Goal: Information Seeking & Learning: Compare options

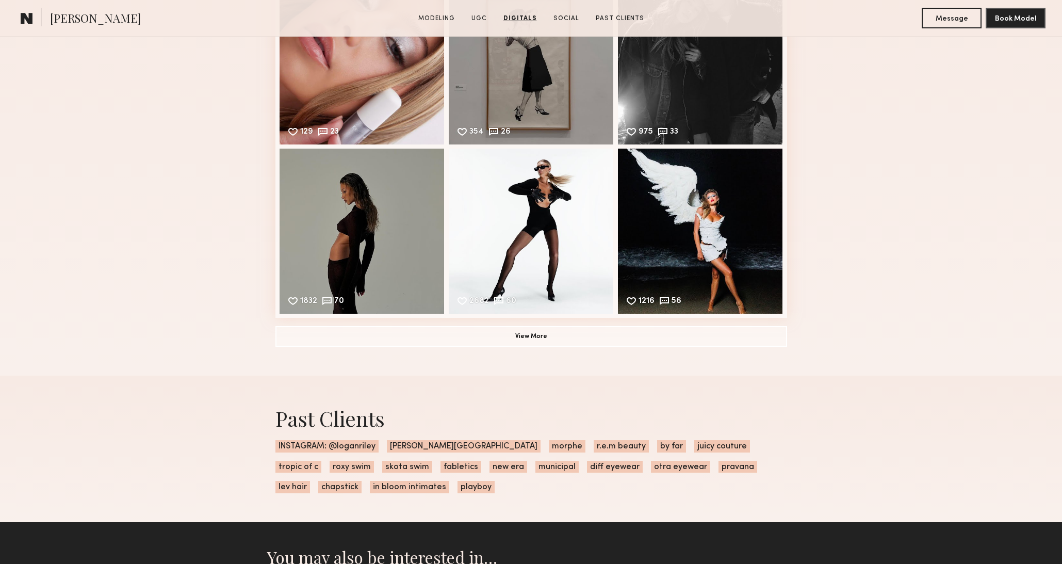
scroll to position [4109, 0]
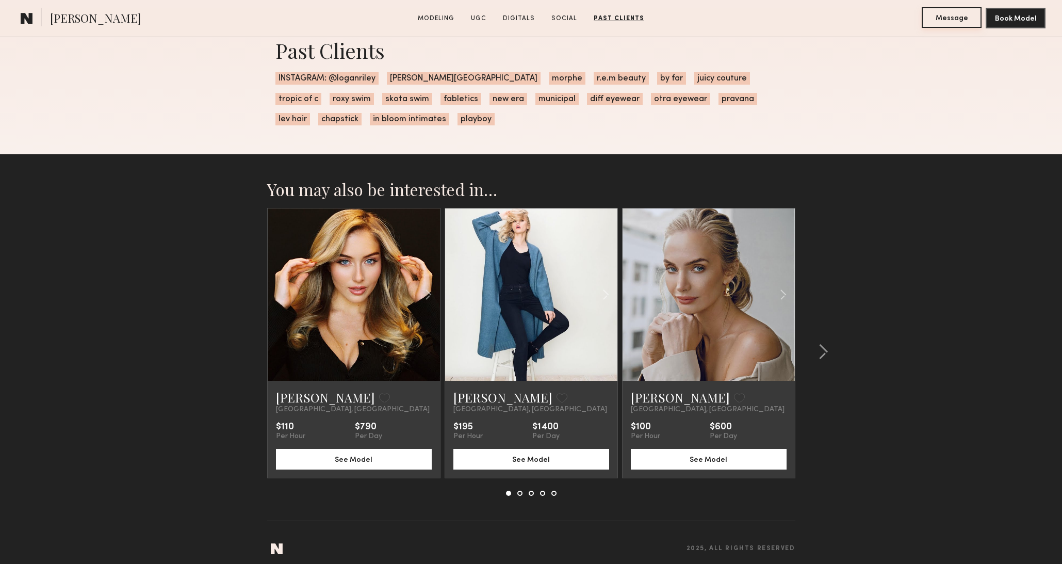
click at [931, 17] on button "Message" at bounding box center [951, 17] width 60 height 21
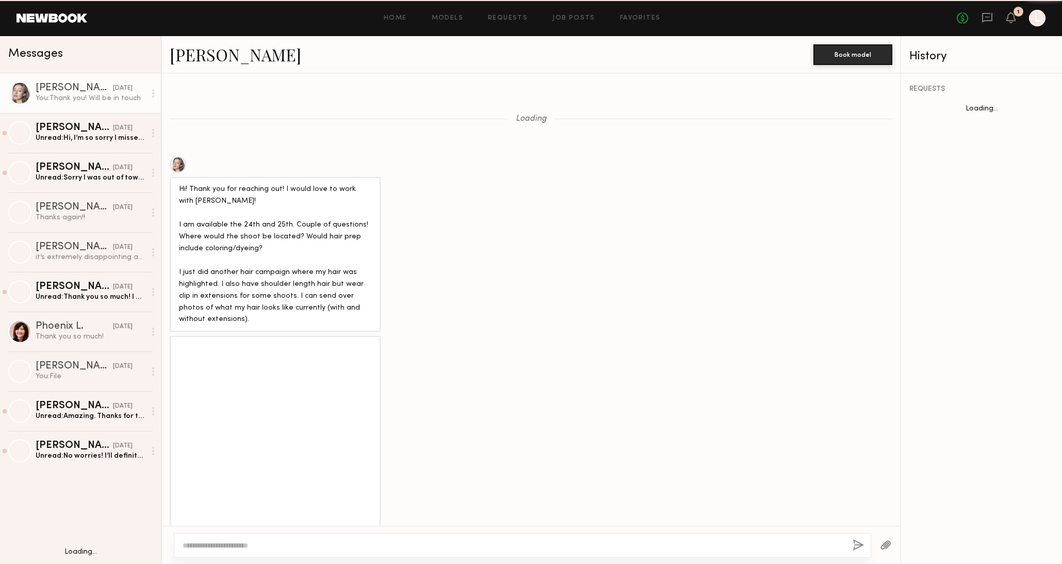
scroll to position [1087, 0]
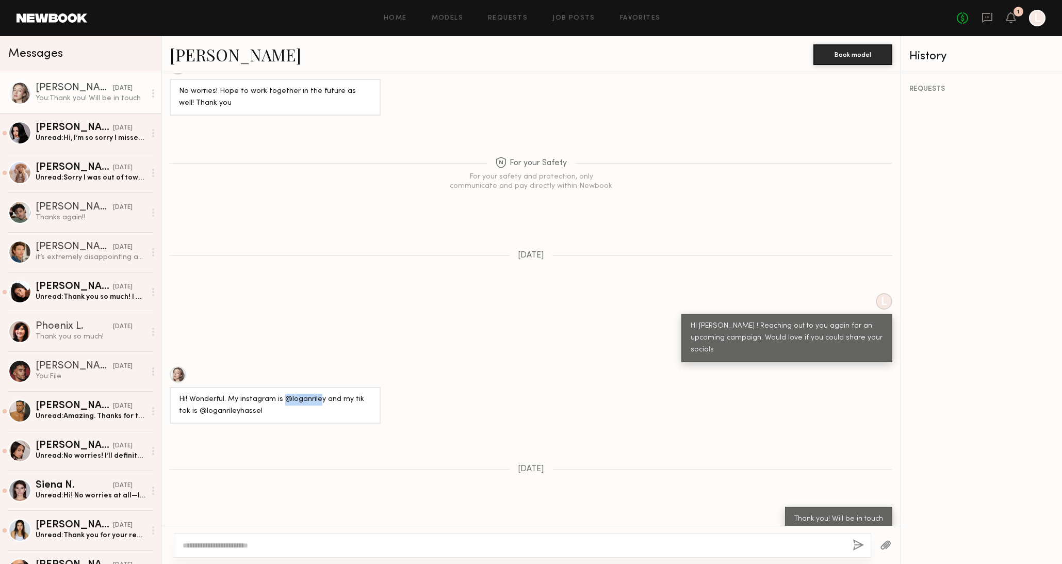
drag, startPoint x: 318, startPoint y: 387, endPoint x: 323, endPoint y: 386, distance: 5.3
click at [283, 393] on div "Hi! Wonderful. My instagram is @loganriley and my tik tok is @loganrileyhassel" at bounding box center [275, 405] width 192 height 24
drag, startPoint x: 324, startPoint y: 385, endPoint x: 283, endPoint y: 389, distance: 41.0
click at [283, 393] on div "Hi! Wonderful. My instagram is @loganriley and my tik tok is @loganrileyhassel" at bounding box center [275, 405] width 192 height 24
copy div "@loganriley"
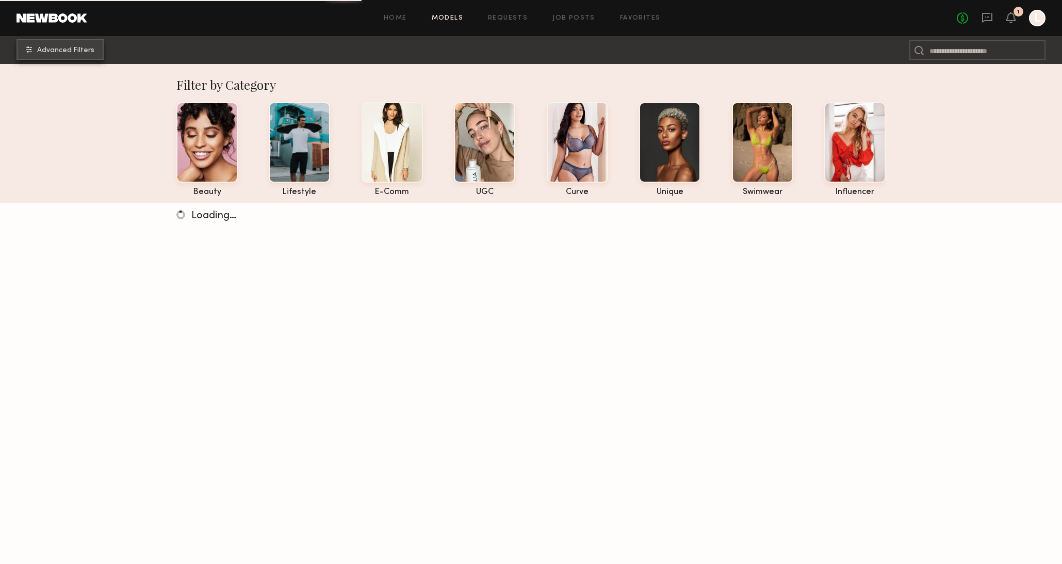
click at [59, 57] on button "Advanced Filters" at bounding box center [60, 49] width 87 height 21
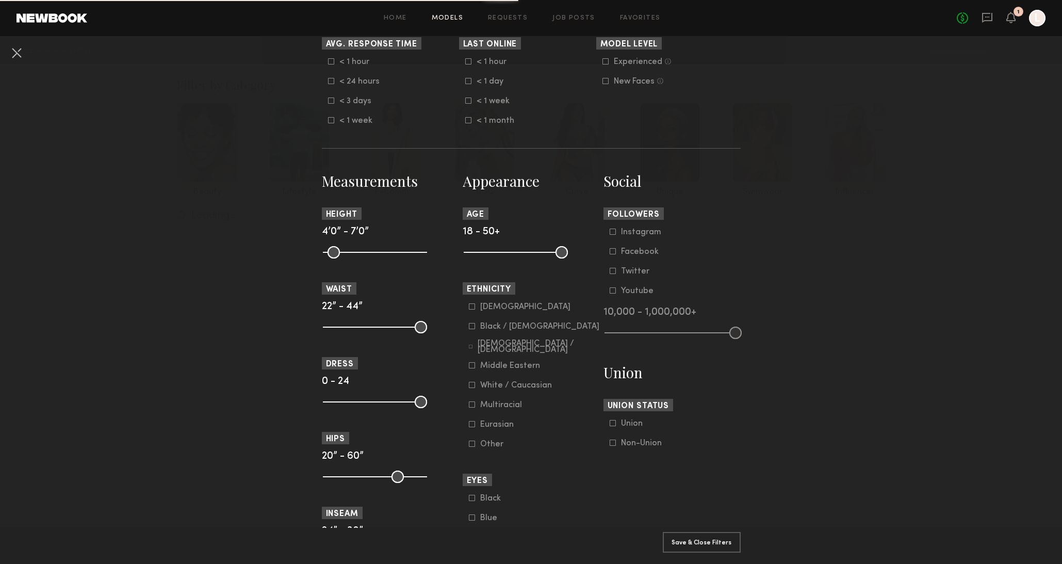
scroll to position [326, 0]
click at [634, 236] on common-framework-checkbox "Instagram" at bounding box center [675, 230] width 131 height 9
click at [613, 233] on icon at bounding box center [613, 230] width 6 height 6
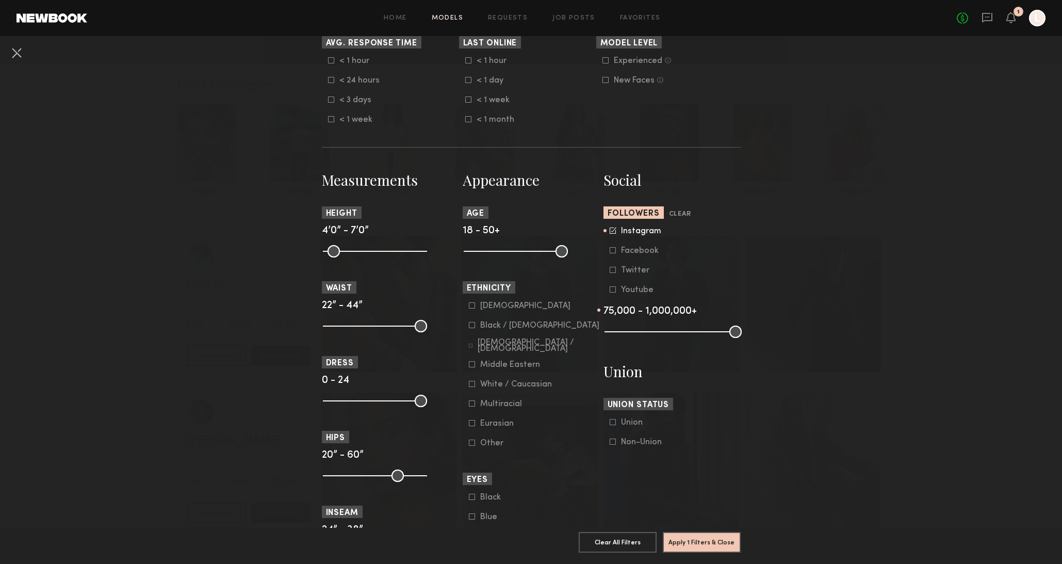
drag, startPoint x: 605, startPoint y: 336, endPoint x: 664, endPoint y: 334, distance: 58.8
type input "*"
click at [664, 334] on input "range" at bounding box center [672, 331] width 137 height 12
drag, startPoint x: 738, startPoint y: 335, endPoint x: 689, endPoint y: 333, distance: 49.0
type input "*"
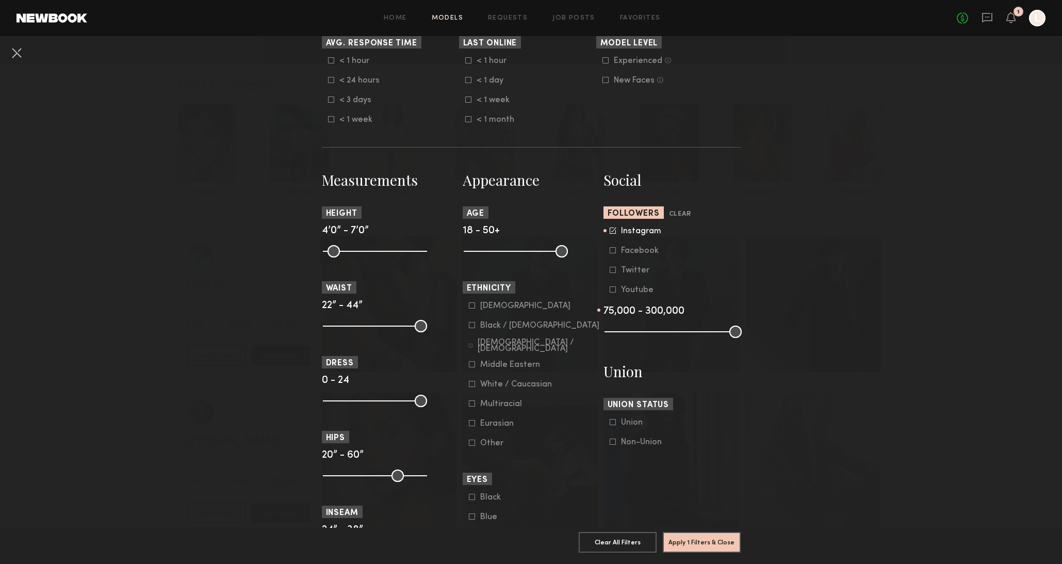
click at [689, 333] on input "range" at bounding box center [672, 331] width 137 height 12
drag, startPoint x: 663, startPoint y: 333, endPoint x: 653, endPoint y: 332, distance: 9.3
type input "*"
click at [653, 332] on input "range" at bounding box center [672, 331] width 137 height 12
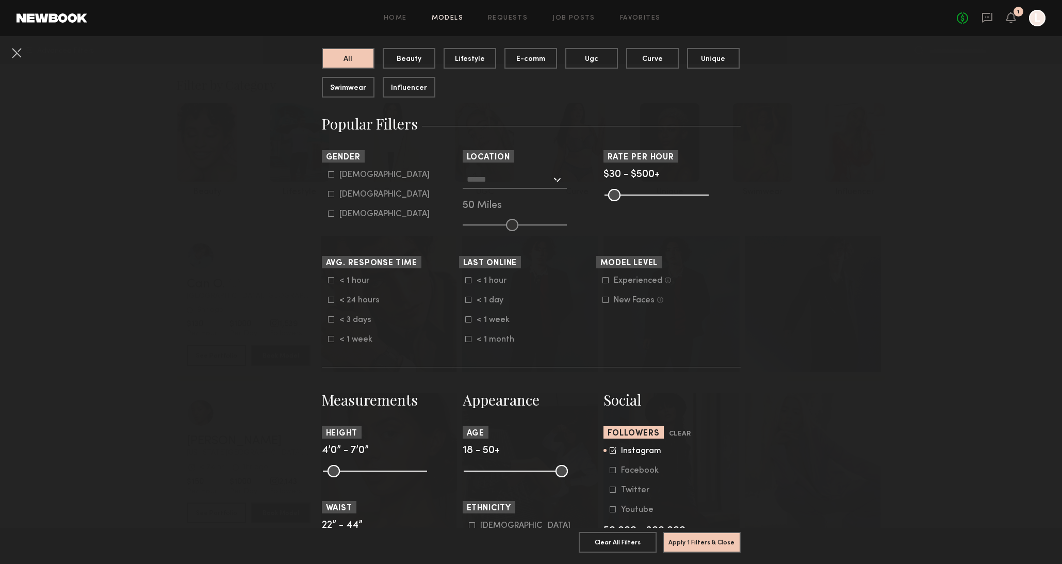
scroll to position [0, 0]
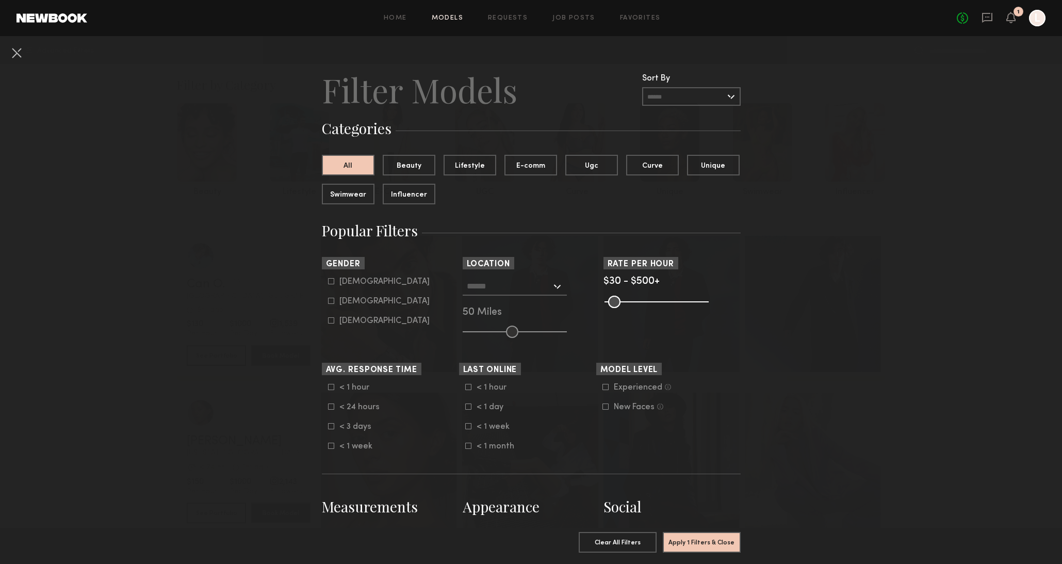
click at [360, 301] on div "Female" at bounding box center [384, 301] width 90 height 6
type input "**"
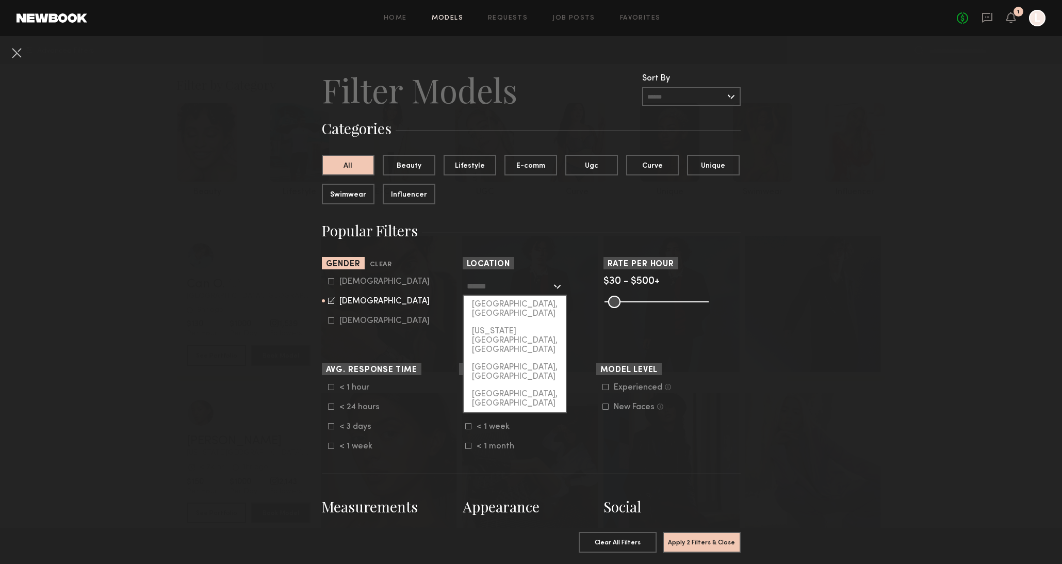
click at [498, 287] on input "text" at bounding box center [509, 286] width 85 height 18
click at [502, 306] on div "[GEOGRAPHIC_DATA], [GEOGRAPHIC_DATA]" at bounding box center [515, 308] width 102 height 27
type input "**********"
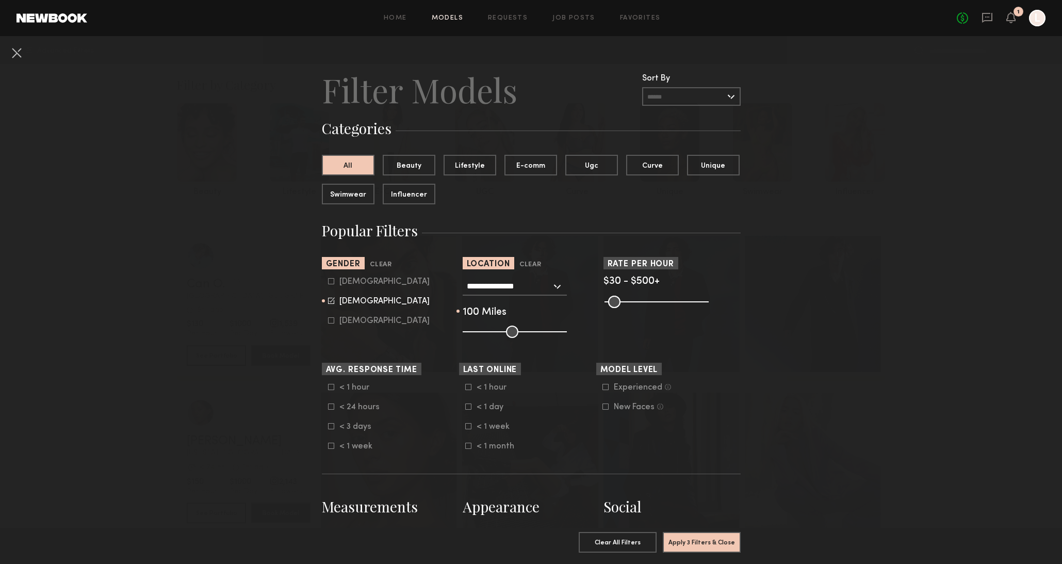
drag, startPoint x: 513, startPoint y: 330, endPoint x: 579, endPoint y: 332, distance: 65.5
type input "***"
click at [567, 332] on input "range" at bounding box center [515, 331] width 104 height 12
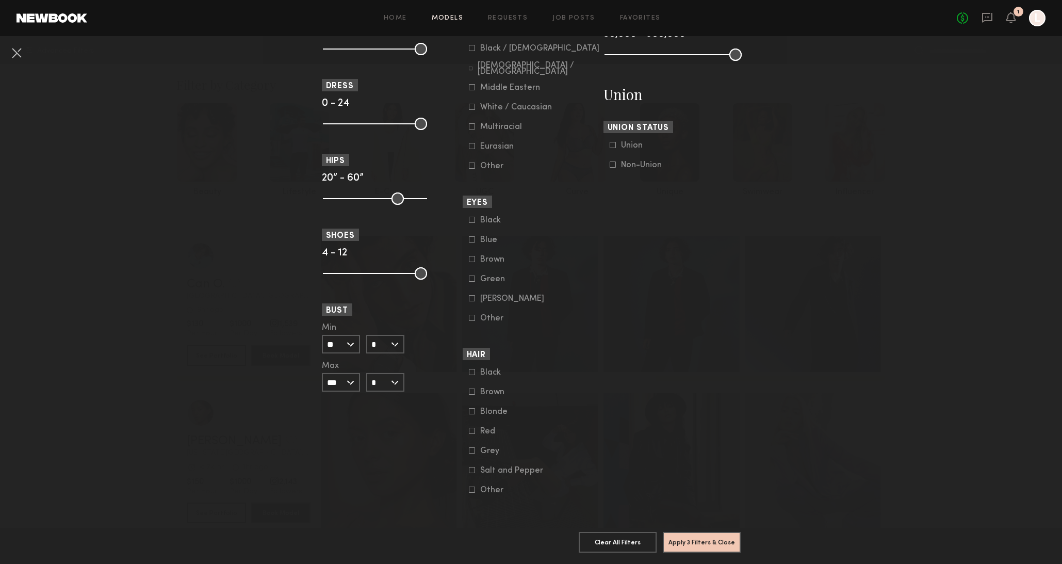
scroll to position [610, 0]
click at [703, 539] on button "Apply 3 Filters & Close" at bounding box center [702, 541] width 78 height 21
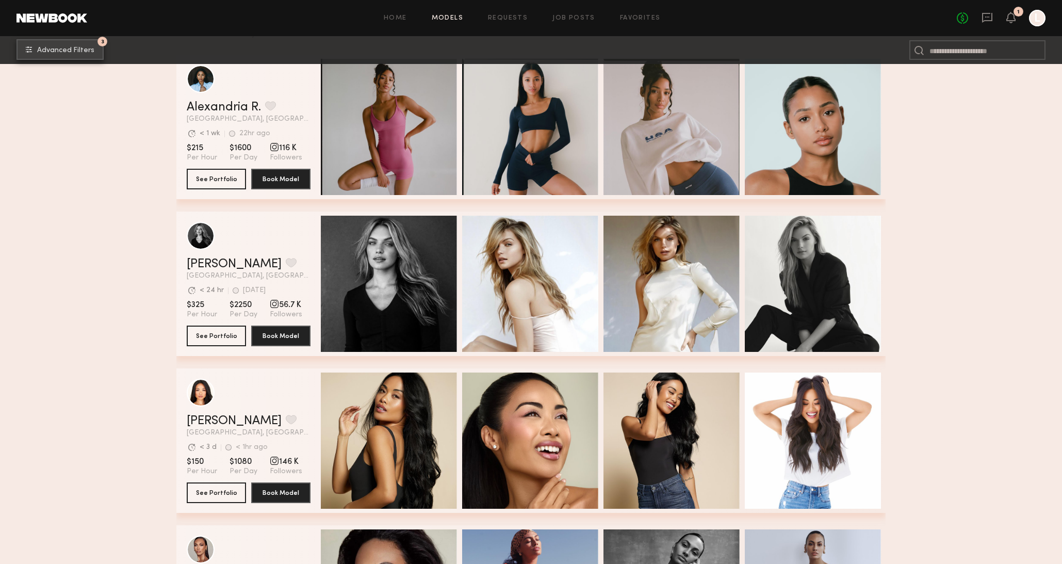
scroll to position [211, 0]
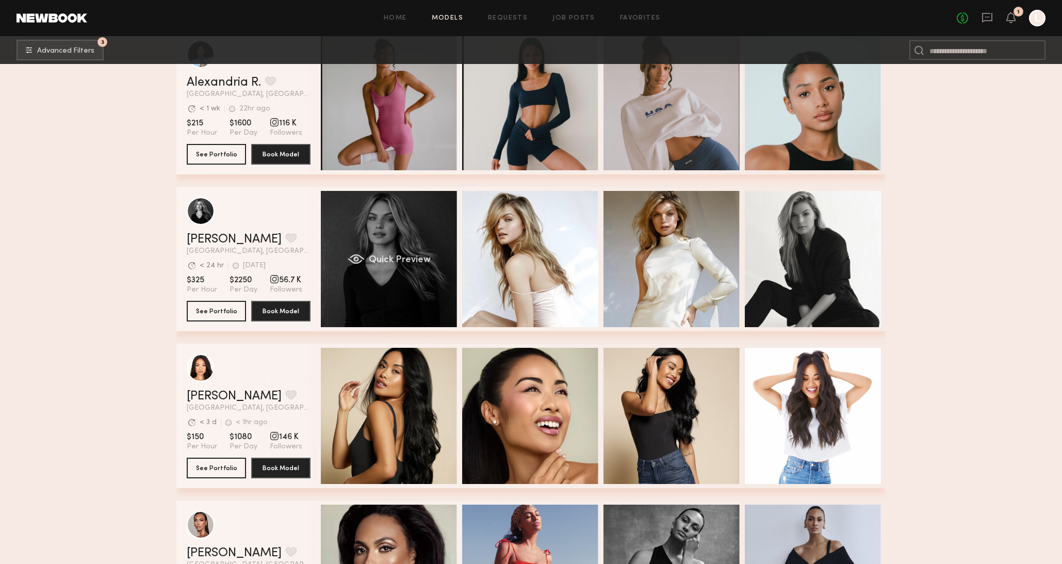
click at [381, 259] on span "Quick Preview" at bounding box center [400, 259] width 62 height 9
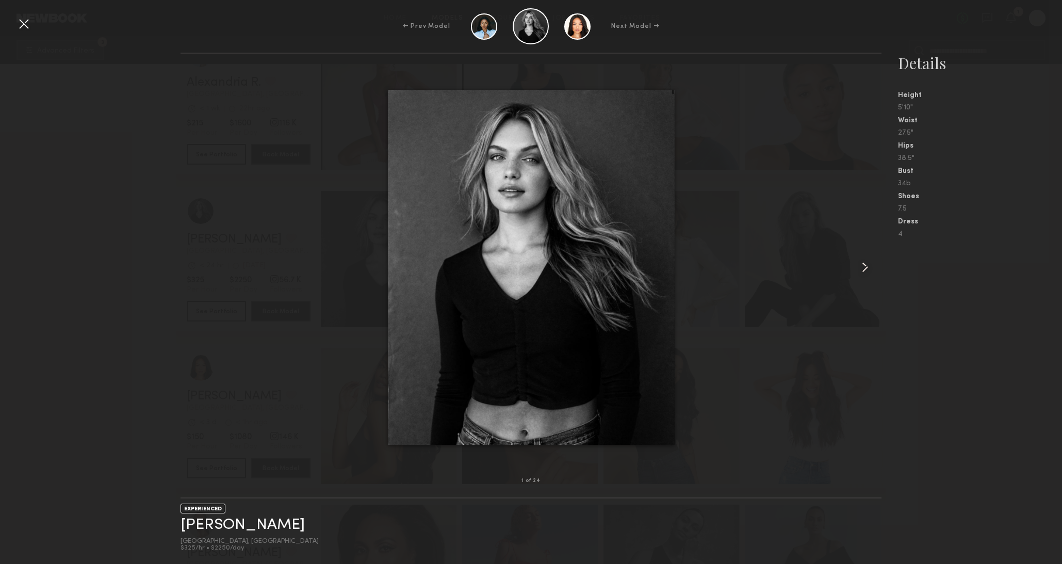
click at [860, 268] on common-icon at bounding box center [865, 267] width 17 height 17
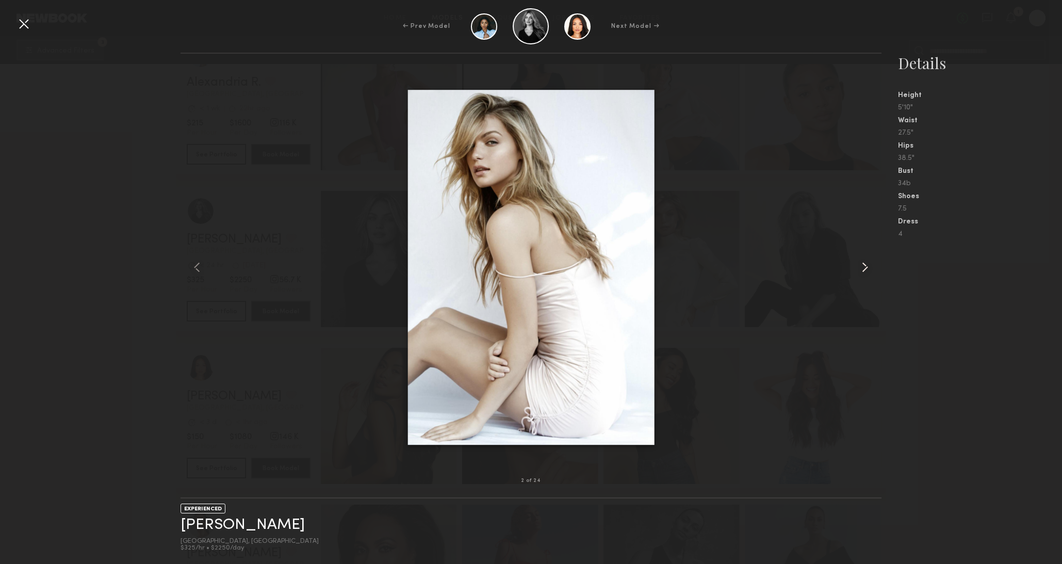
click at [860, 268] on common-icon at bounding box center [865, 267] width 17 height 17
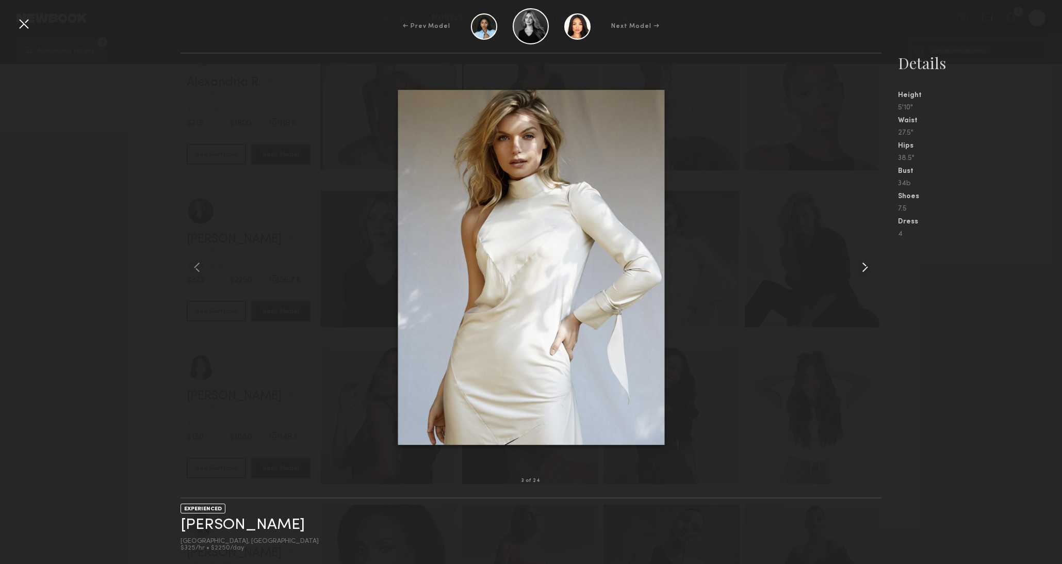
scroll to position [210, 0]
click at [860, 268] on common-icon at bounding box center [865, 267] width 17 height 17
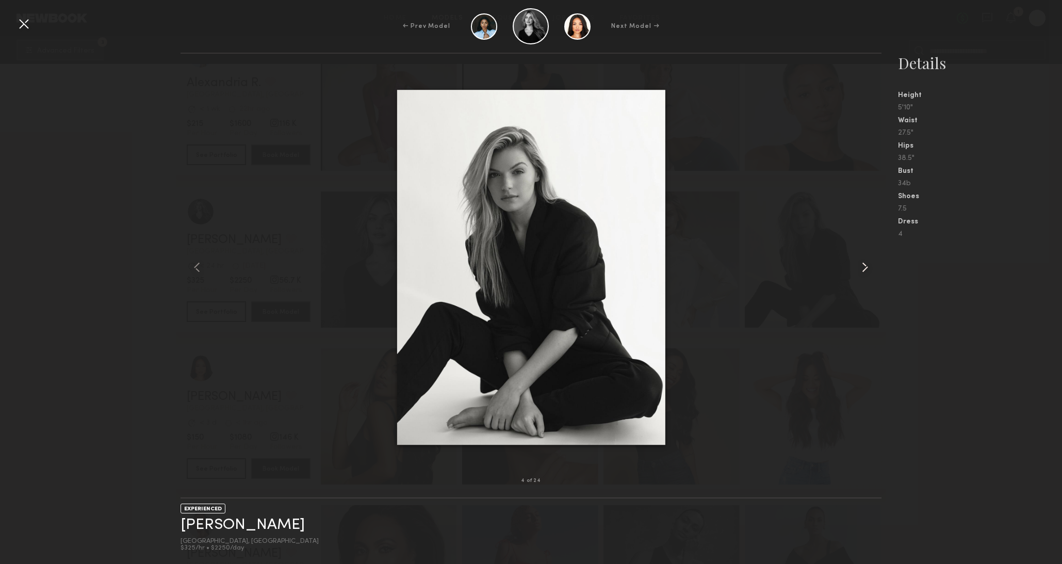
click at [860, 268] on common-icon at bounding box center [865, 267] width 17 height 17
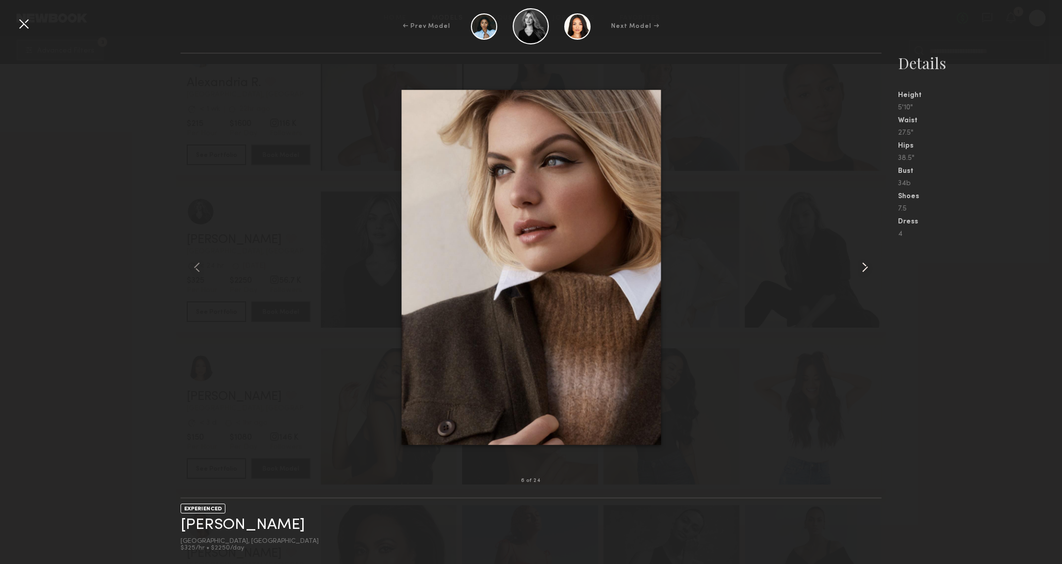
click at [30, 25] on div at bounding box center [23, 23] width 17 height 17
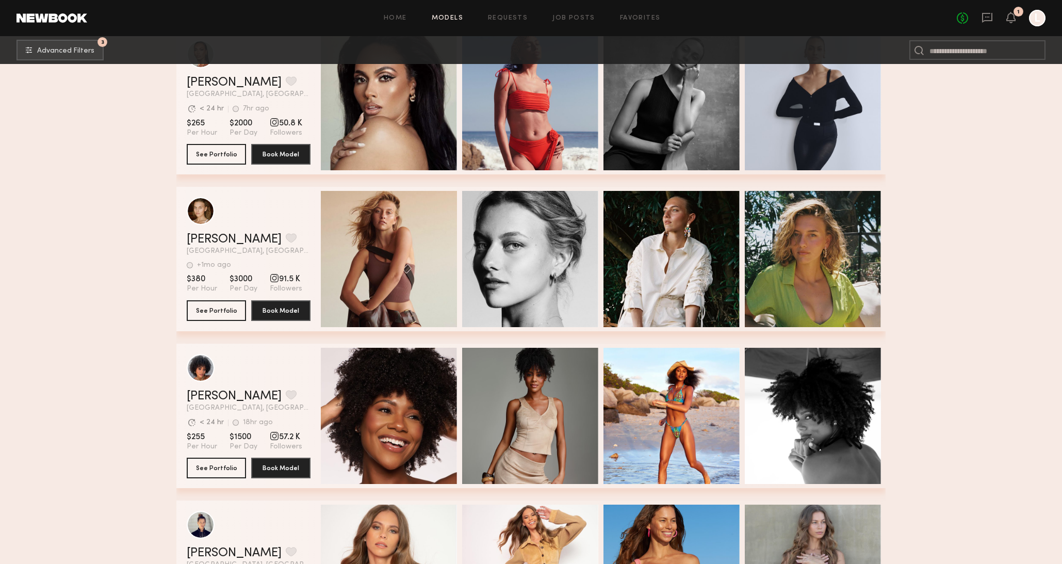
scroll to position [683, 0]
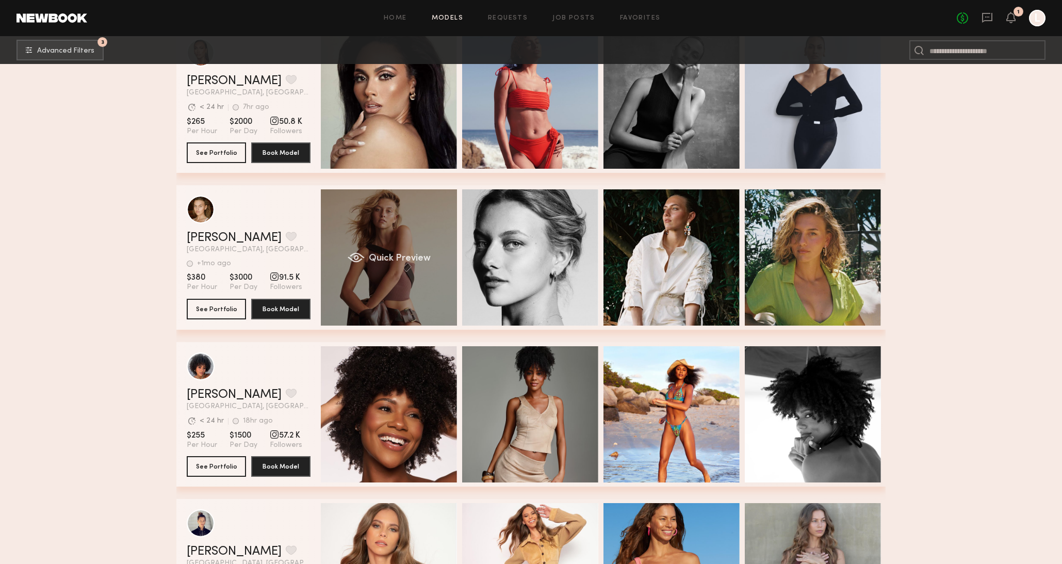
click at [409, 262] on span "Quick Preview" at bounding box center [400, 258] width 62 height 9
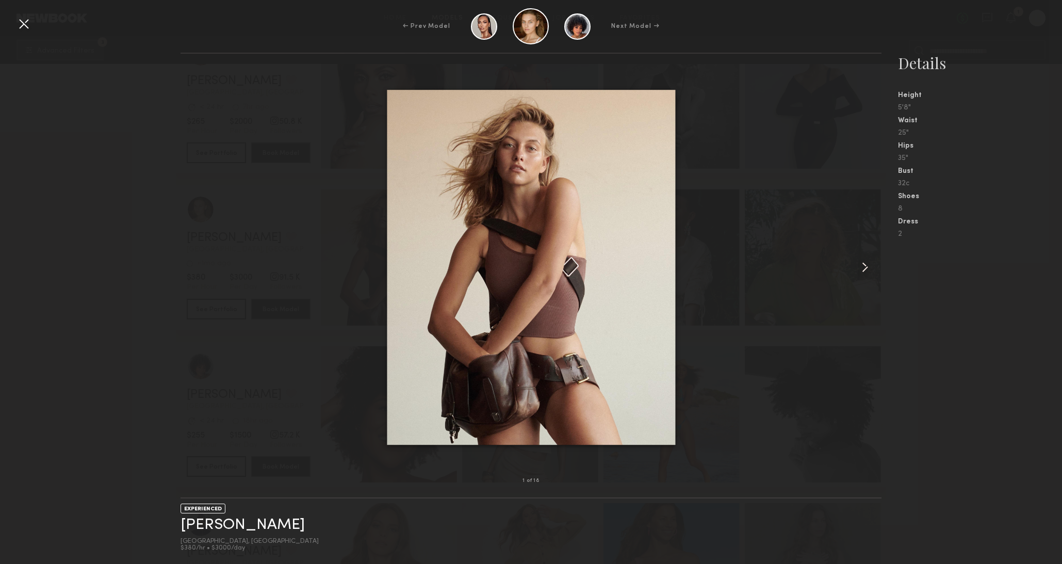
click at [865, 265] on common-icon at bounding box center [865, 267] width 17 height 17
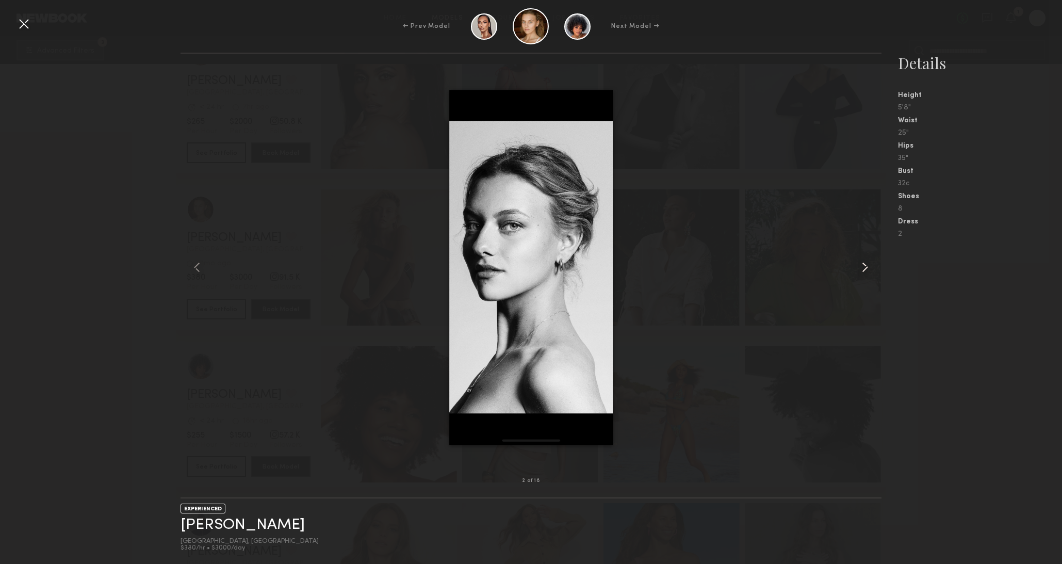
click at [865, 265] on common-icon at bounding box center [865, 267] width 17 height 17
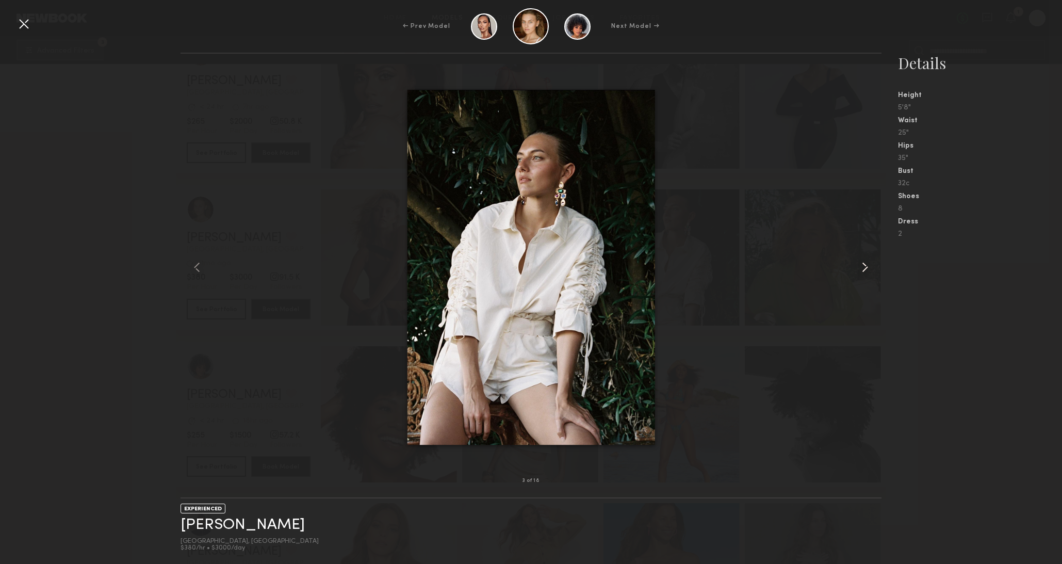
click at [864, 267] on common-icon at bounding box center [865, 267] width 17 height 17
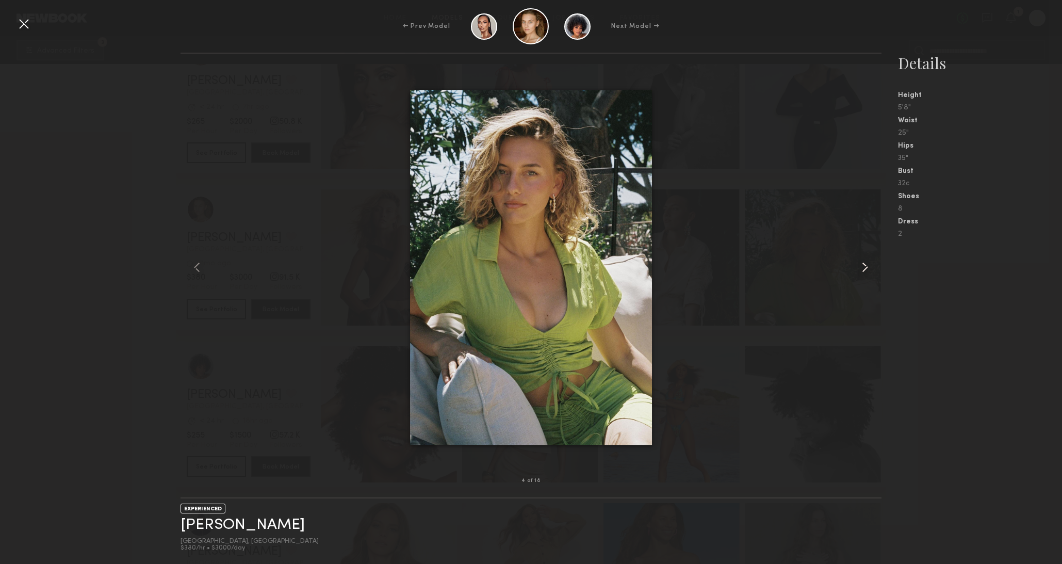
click at [864, 267] on common-icon at bounding box center [865, 267] width 17 height 17
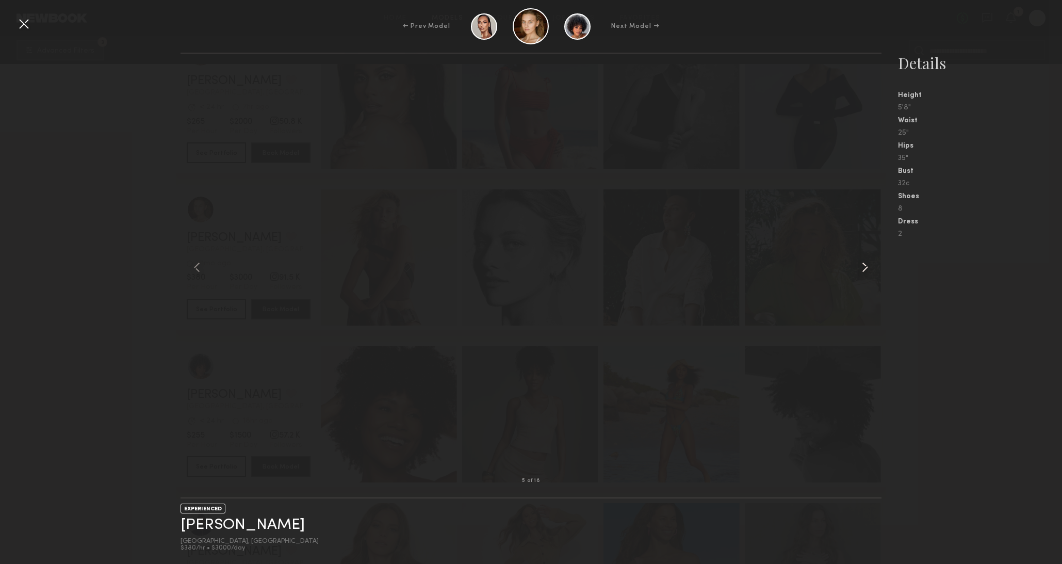
click at [864, 267] on common-icon at bounding box center [865, 267] width 17 height 17
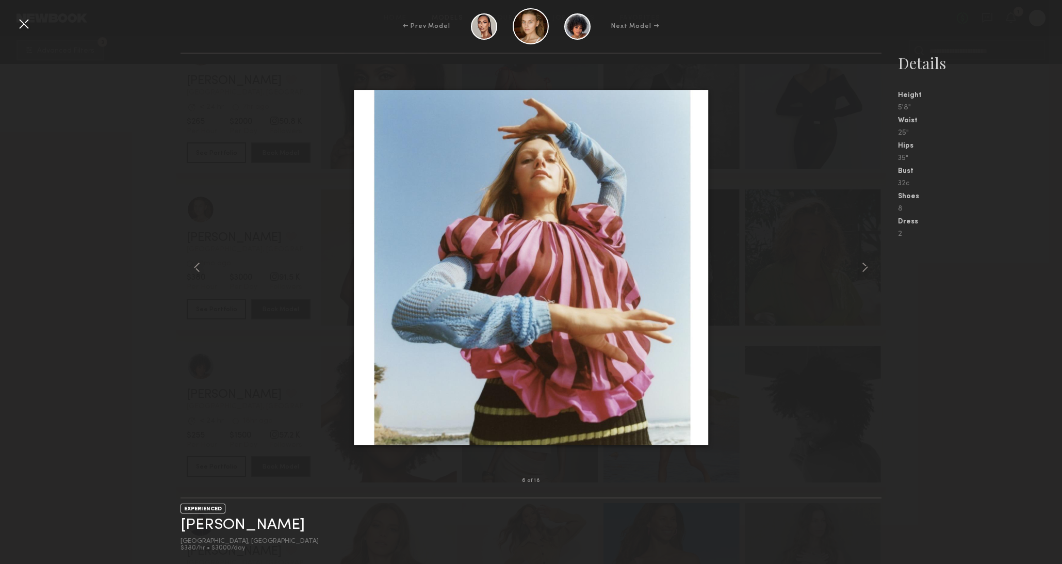
click at [20, 20] on div at bounding box center [23, 23] width 17 height 17
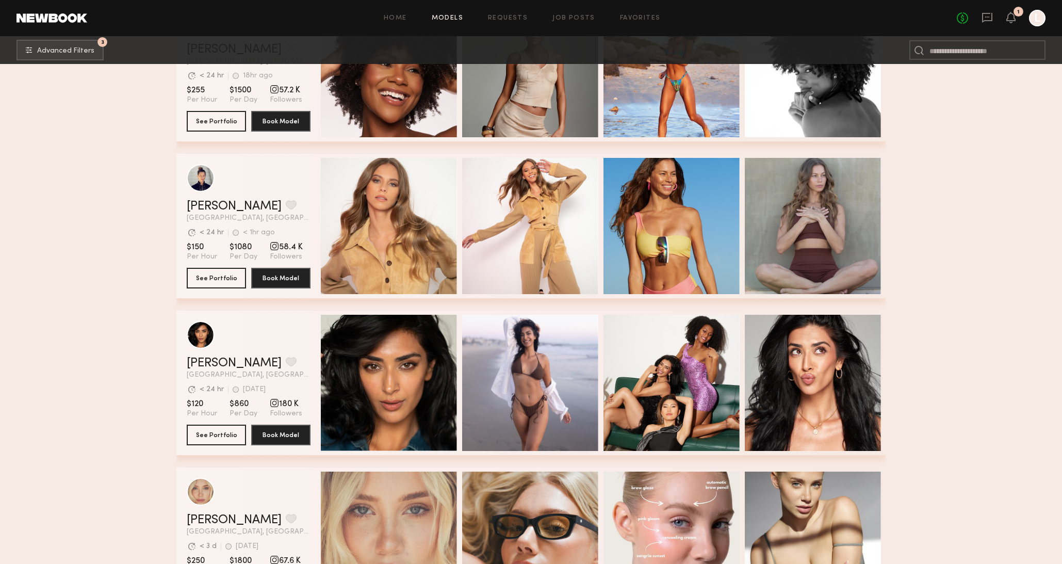
scroll to position [1413, 0]
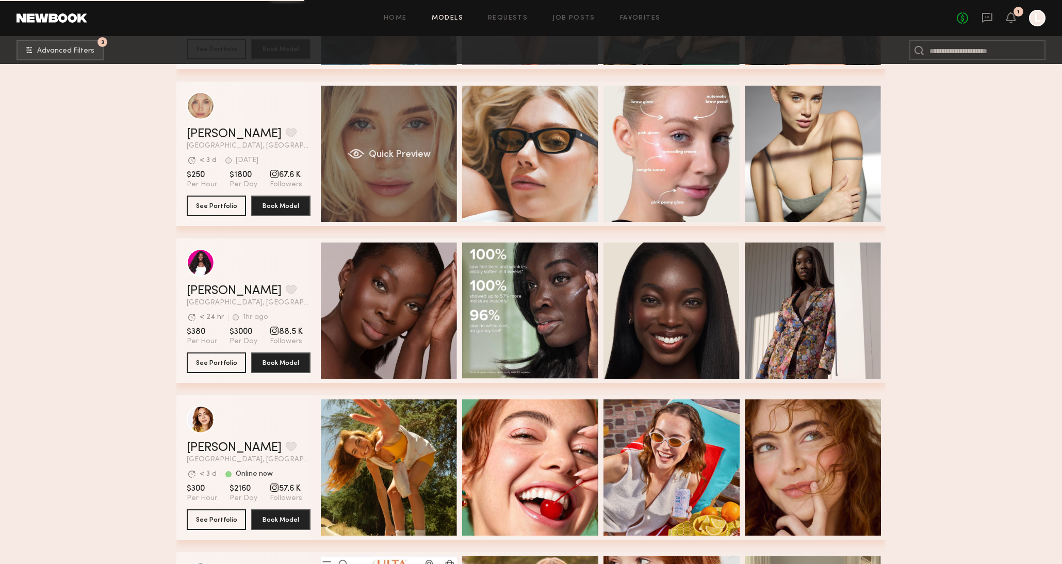
click at [393, 152] on span "Quick Preview" at bounding box center [400, 154] width 62 height 9
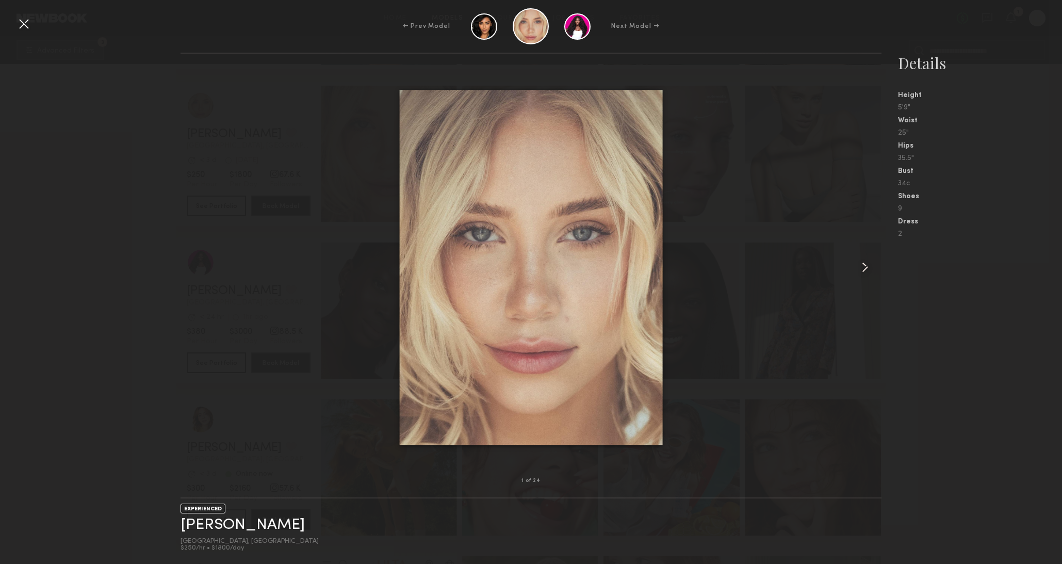
click at [873, 262] on div at bounding box center [867, 267] width 28 height 394
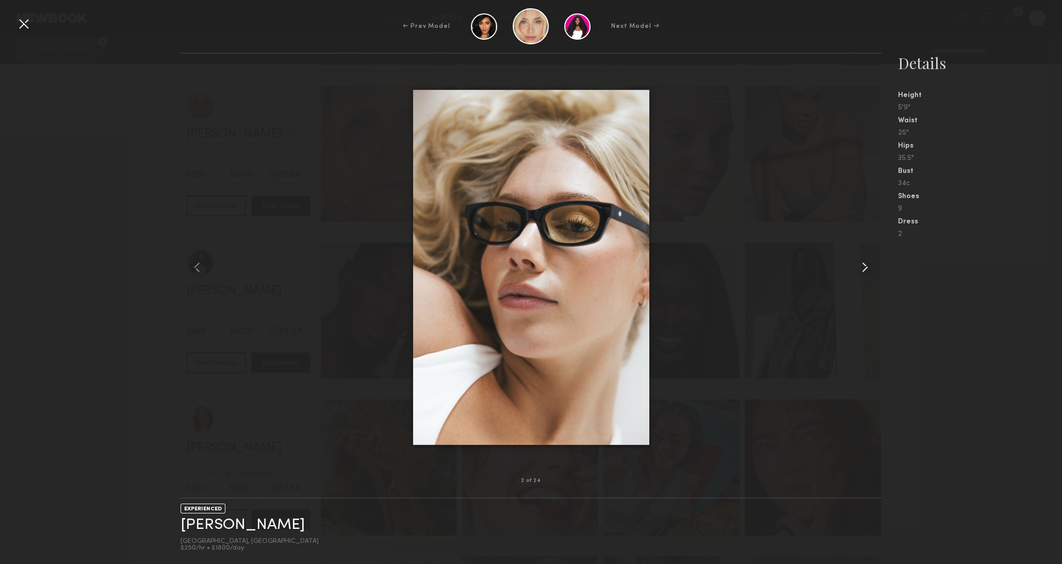
click at [871, 269] on common-icon at bounding box center [865, 267] width 17 height 17
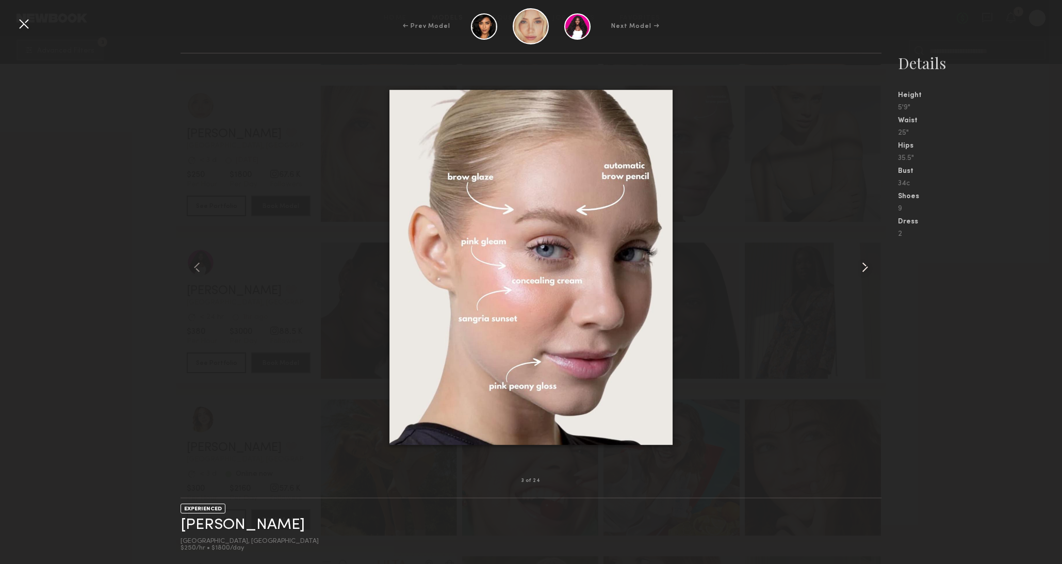
click at [871, 269] on common-icon at bounding box center [865, 267] width 17 height 17
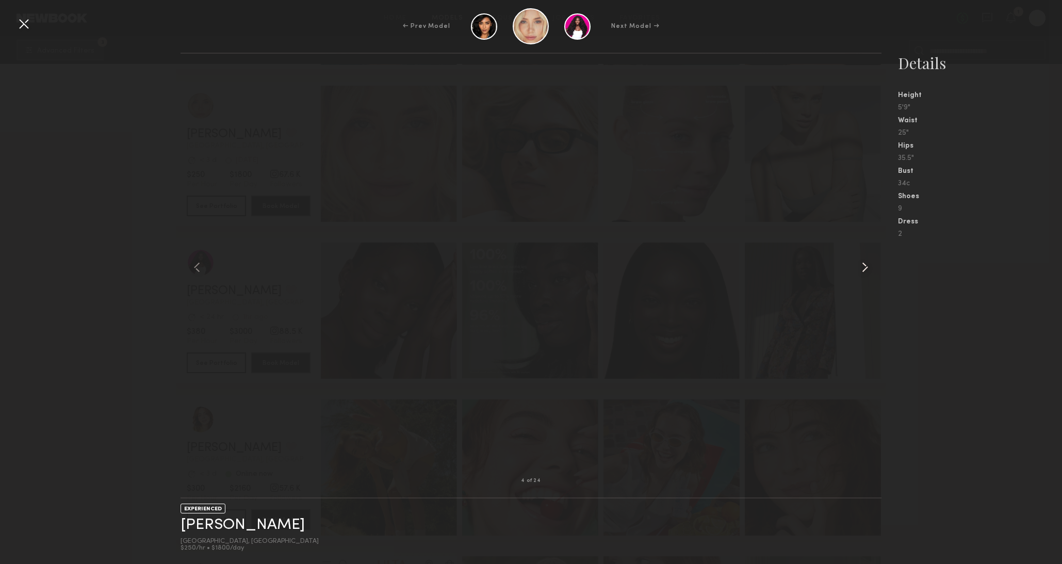
click at [871, 269] on common-icon at bounding box center [865, 267] width 17 height 17
click at [870, 269] on common-icon at bounding box center [865, 267] width 17 height 17
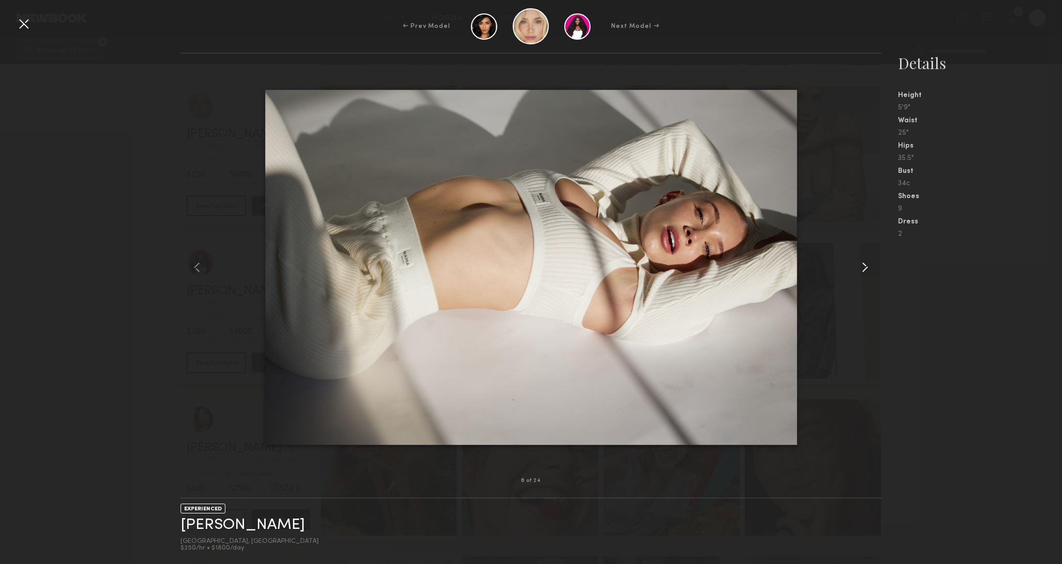
click at [870, 269] on common-icon at bounding box center [865, 267] width 17 height 17
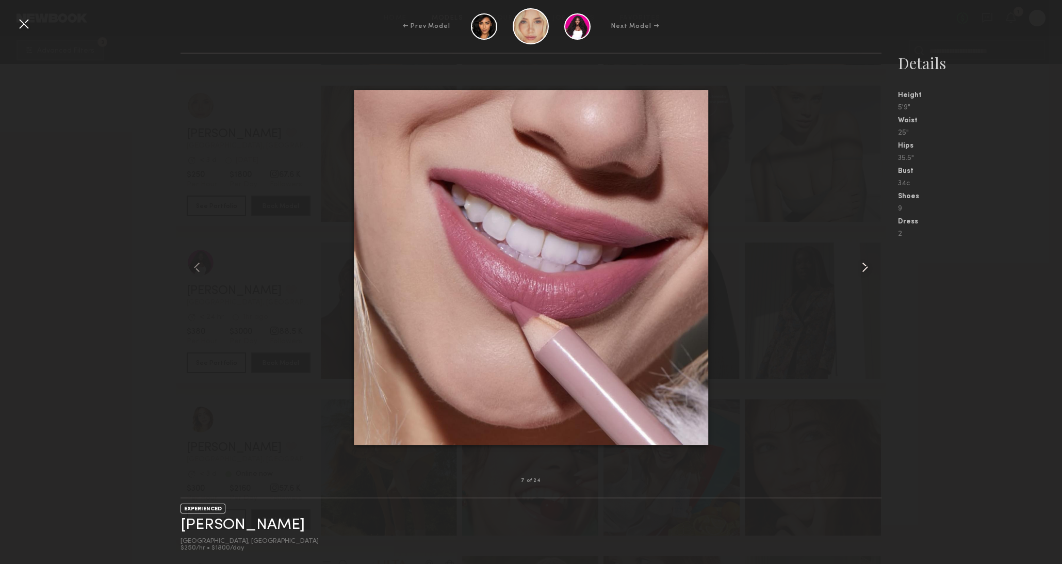
click at [870, 269] on common-icon at bounding box center [865, 267] width 17 height 17
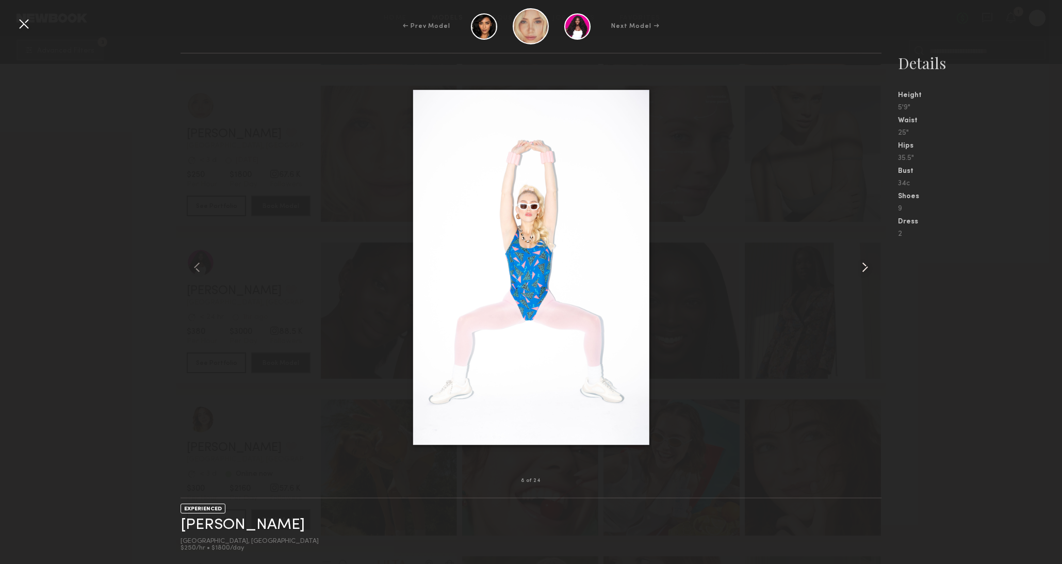
click at [869, 269] on common-icon at bounding box center [865, 267] width 17 height 17
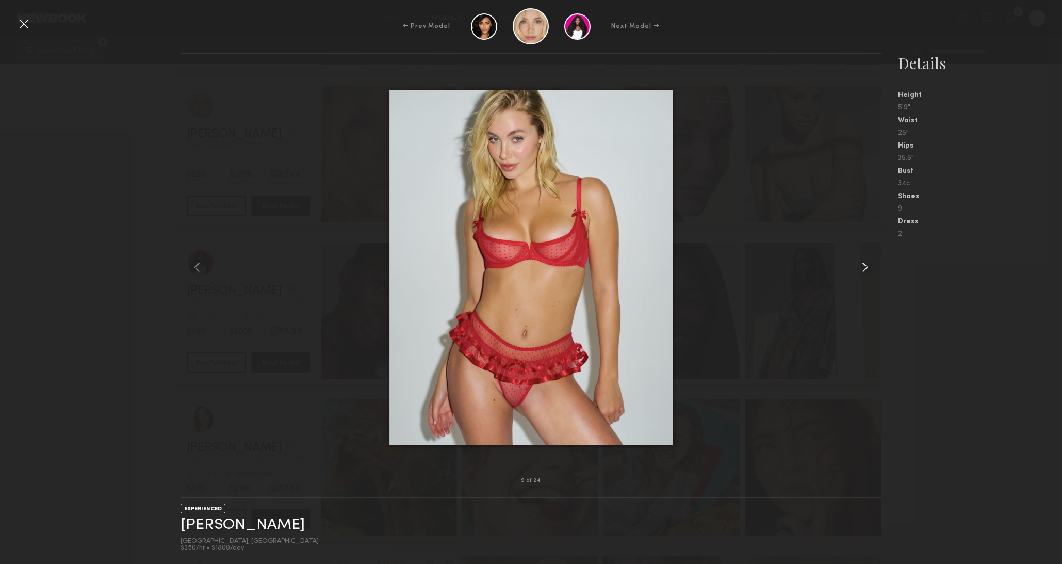
click at [870, 269] on common-icon at bounding box center [865, 267] width 17 height 17
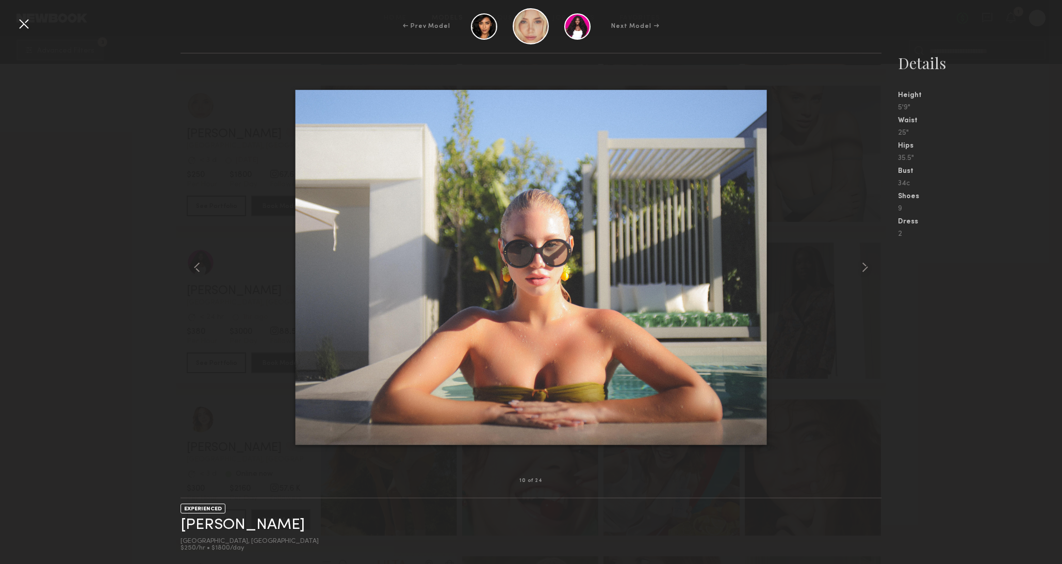
click at [24, 26] on div at bounding box center [23, 23] width 17 height 17
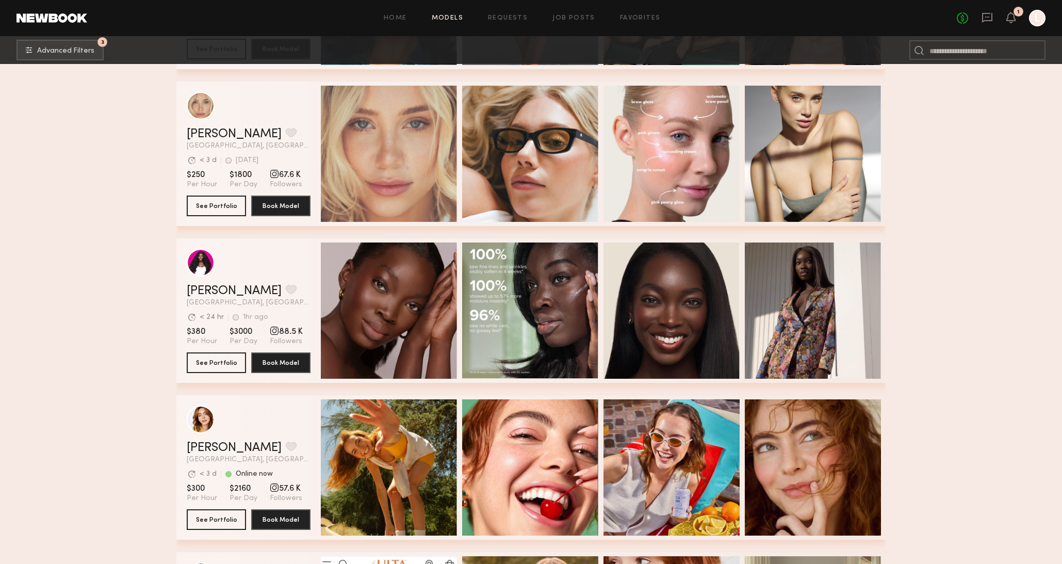
scroll to position [1724, 0]
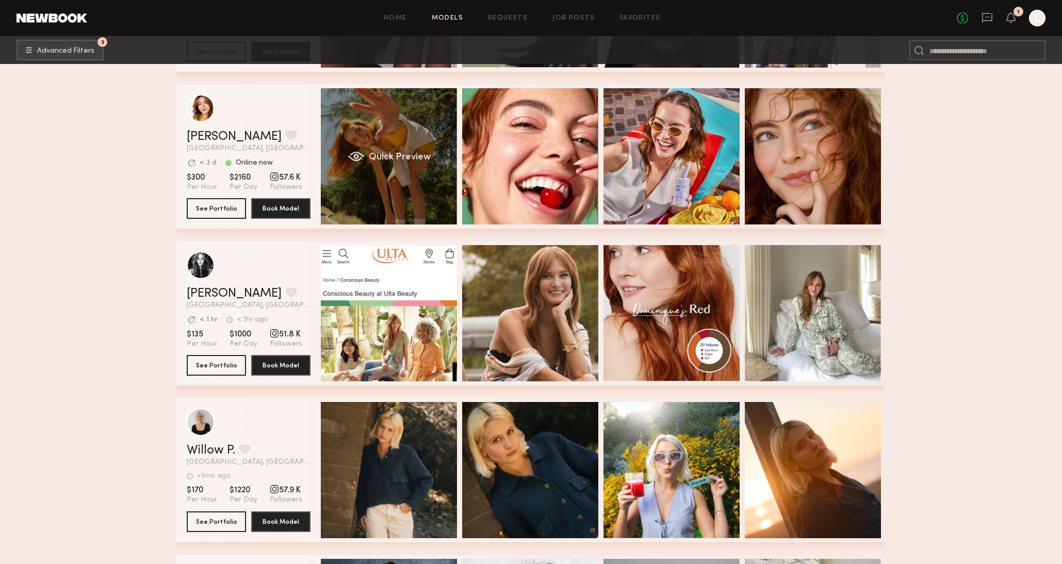
click at [385, 156] on span "Quick Preview" at bounding box center [400, 157] width 62 height 9
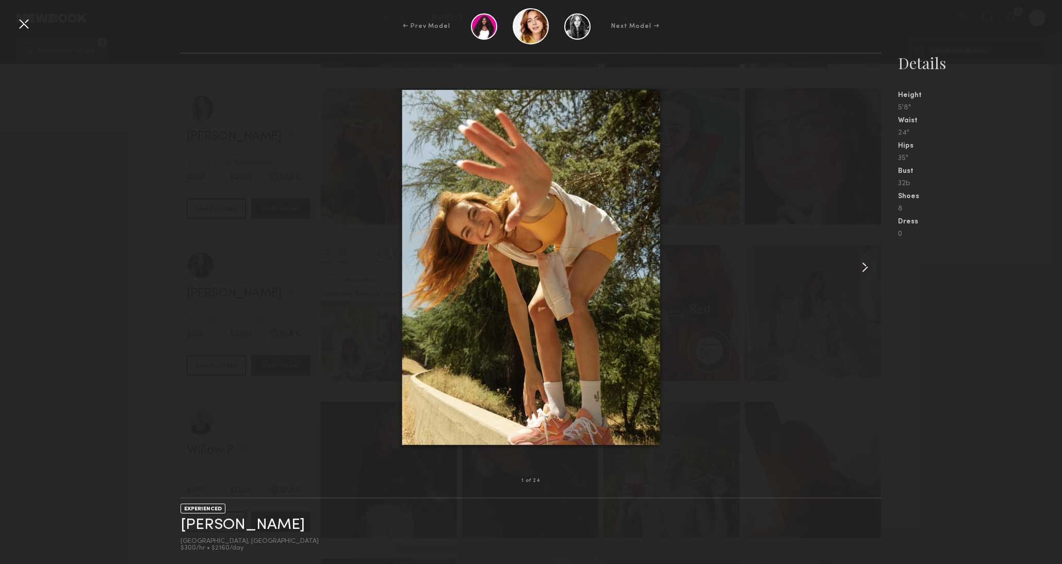
click at [864, 264] on common-icon at bounding box center [865, 267] width 17 height 17
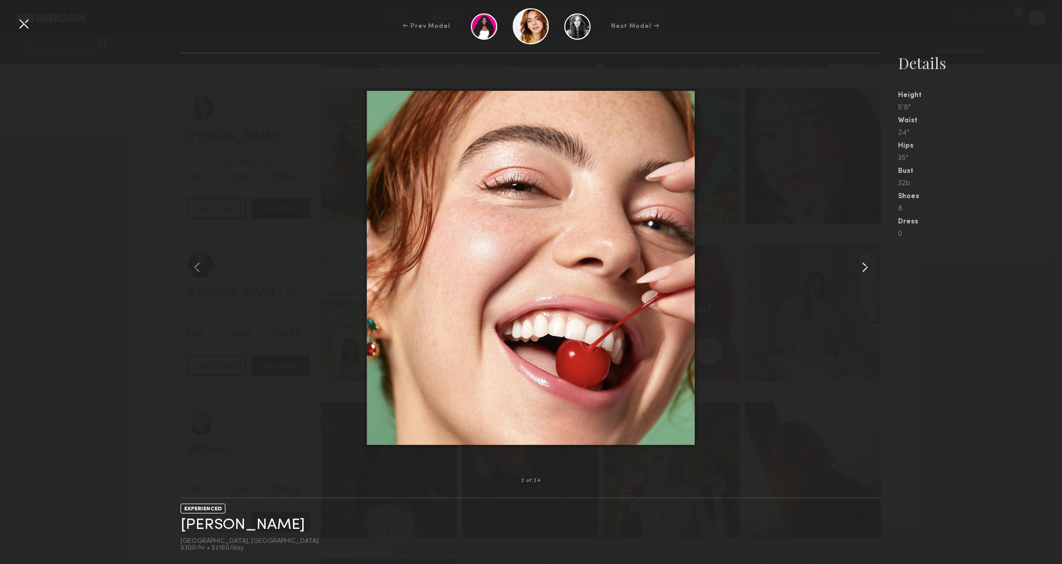
click at [864, 264] on common-icon at bounding box center [865, 267] width 17 height 17
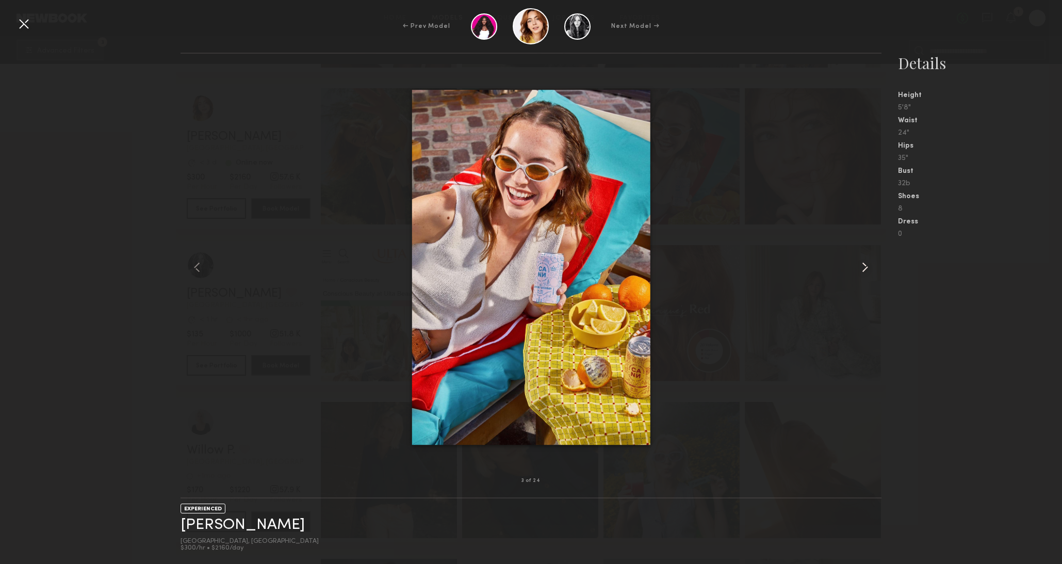
click at [864, 264] on common-icon at bounding box center [865, 267] width 17 height 17
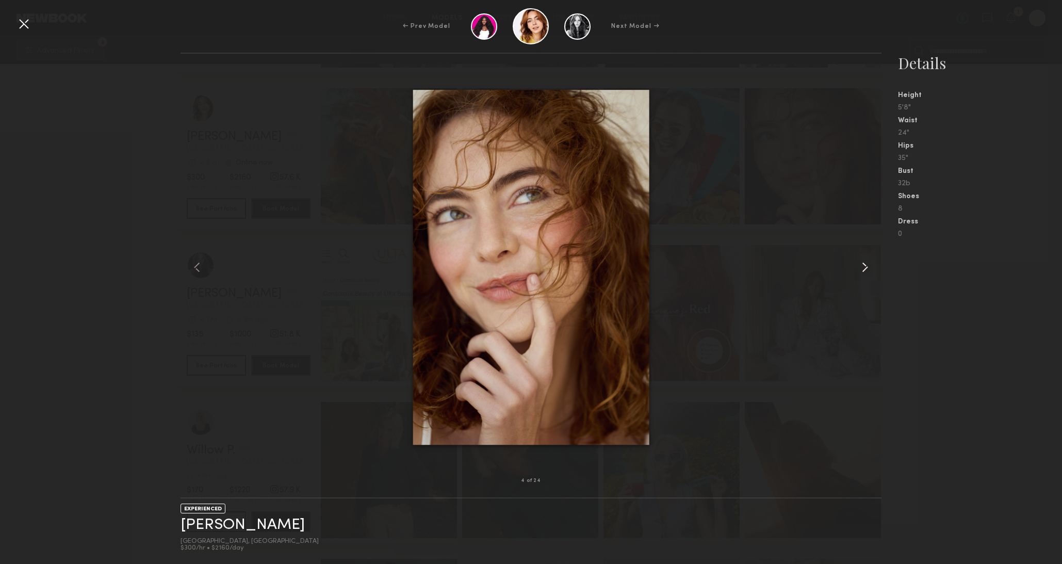
click at [864, 264] on common-icon at bounding box center [865, 267] width 17 height 17
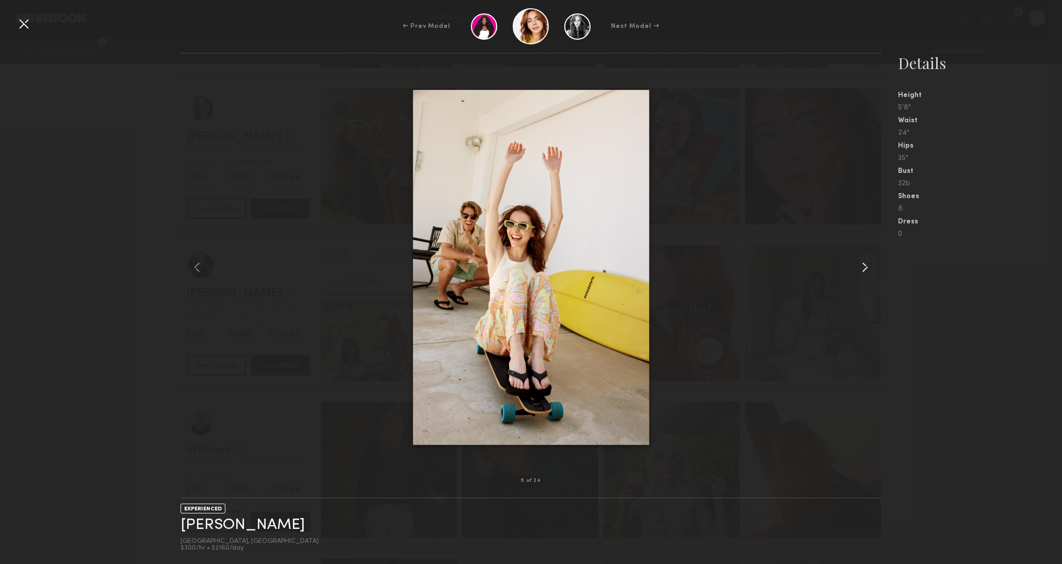
click at [864, 264] on common-icon at bounding box center [865, 267] width 17 height 17
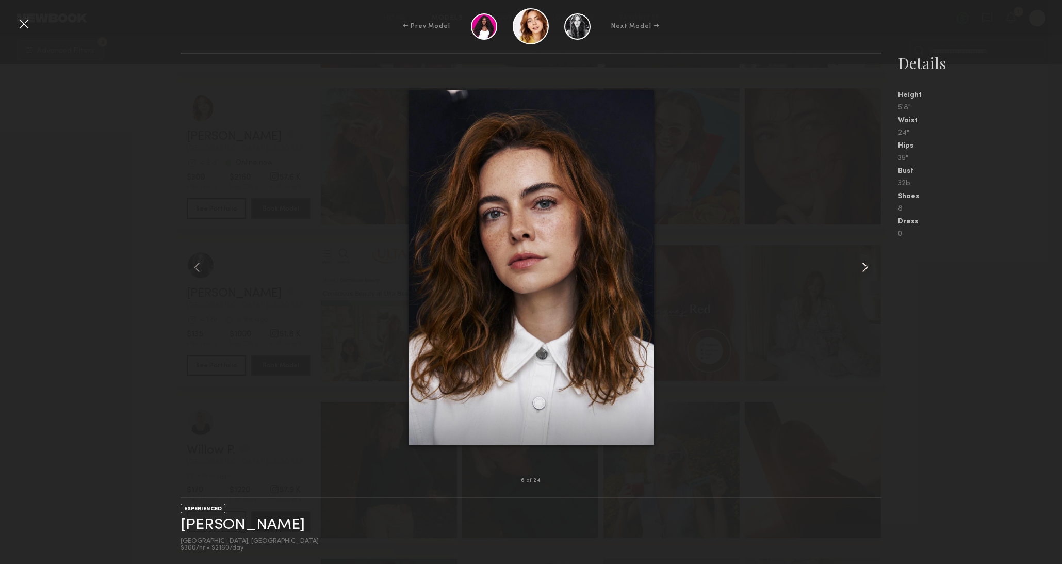
click at [864, 264] on common-icon at bounding box center [865, 267] width 17 height 17
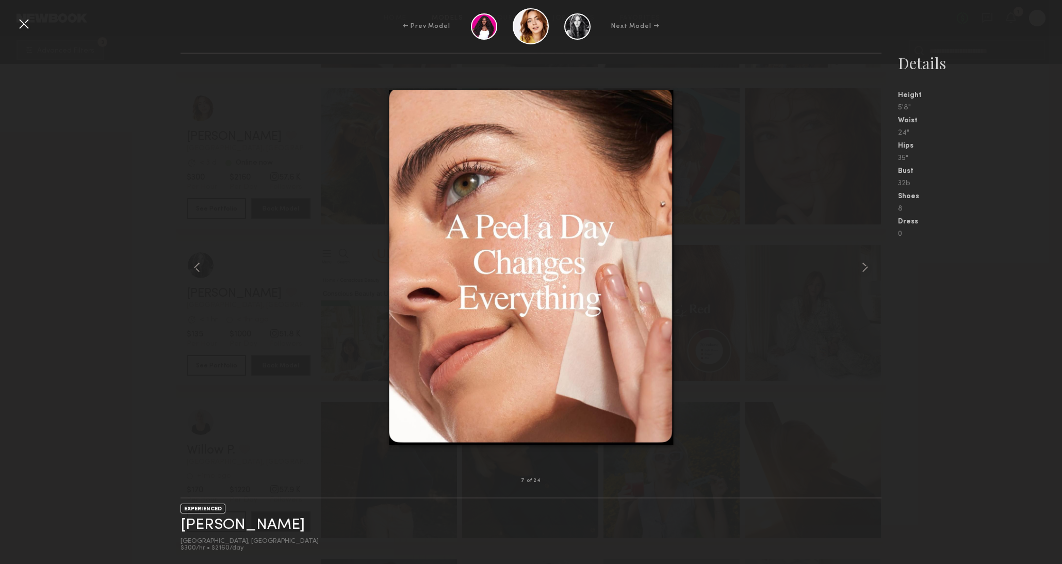
click at [19, 32] on div "← Prev Model Next Model →" at bounding box center [531, 26] width 1062 height 36
click at [20, 24] on div at bounding box center [23, 23] width 17 height 17
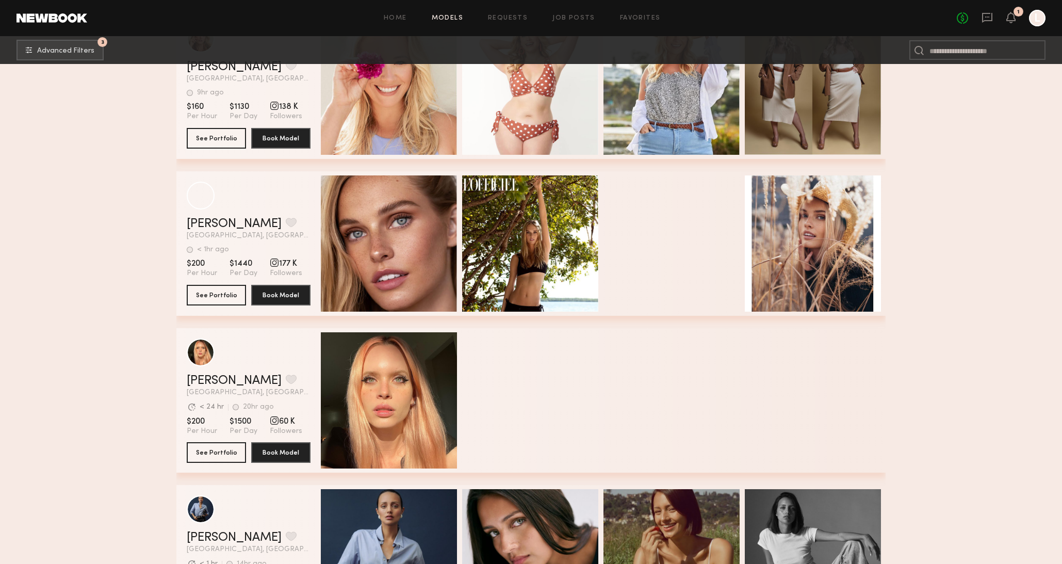
scroll to position [9477, 0]
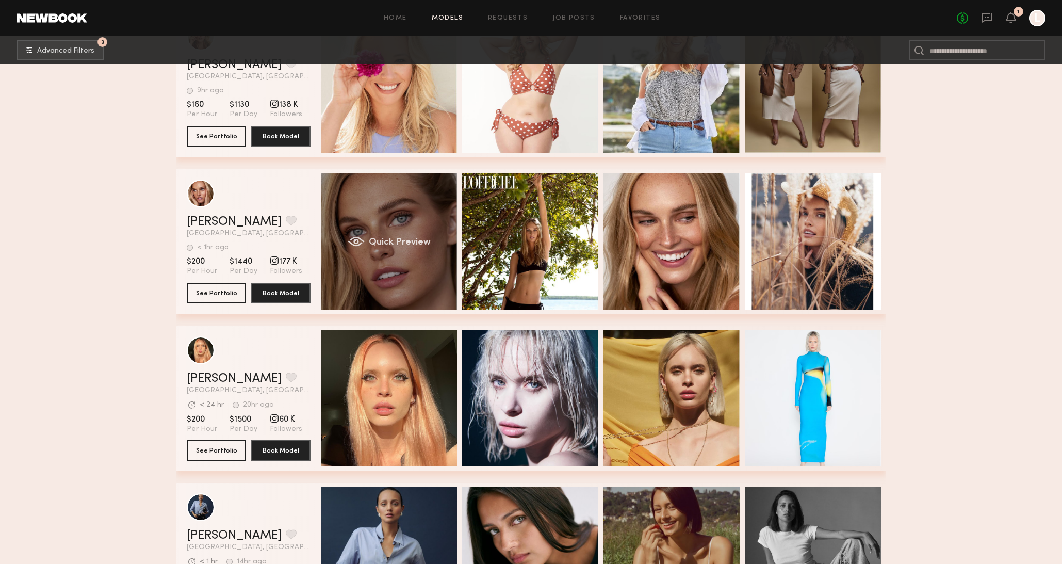
click at [404, 243] on span "Quick Preview" at bounding box center [400, 242] width 62 height 9
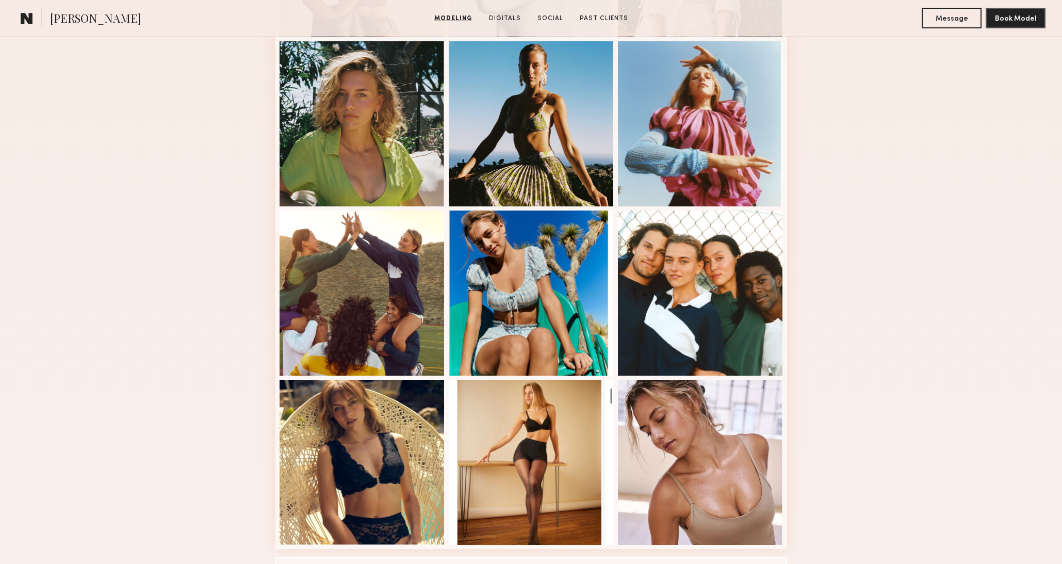
scroll to position [477, 0]
